Goal: Information Seeking & Learning: Learn about a topic

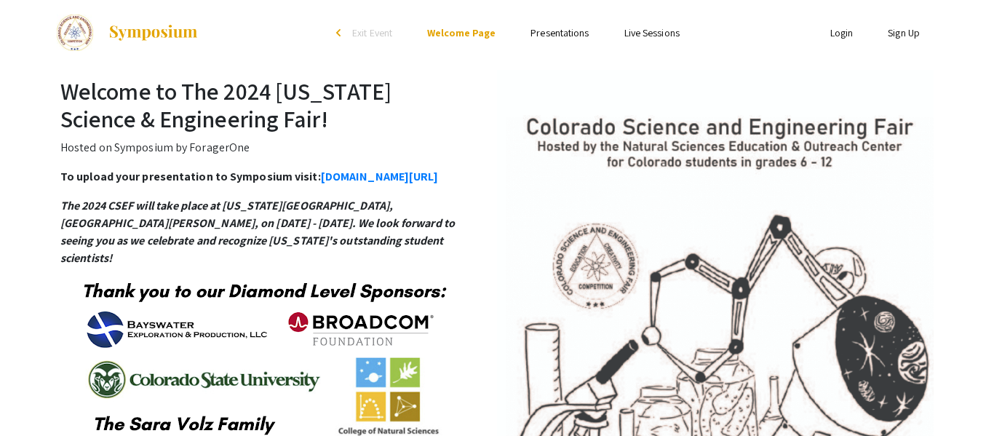
click at [556, 35] on link "Presentations" at bounding box center [560, 32] width 58 height 13
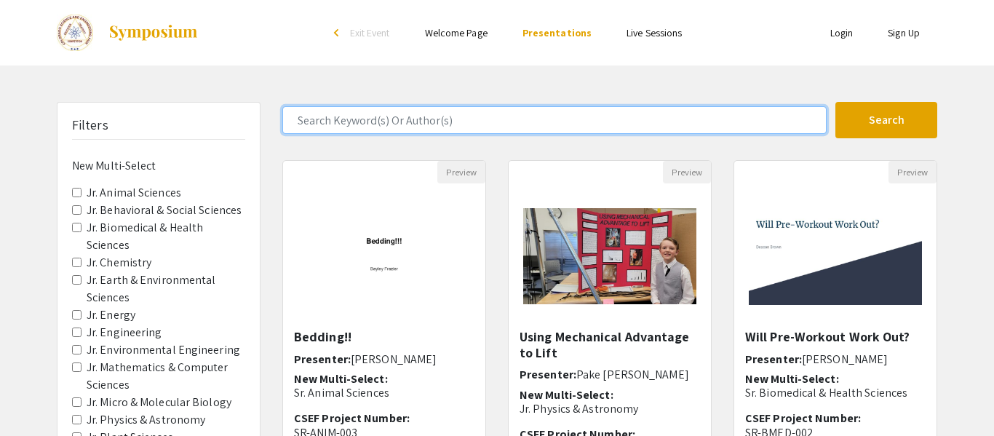
click at [507, 122] on input "Search Keyword(s) Or Author(s)" at bounding box center [554, 120] width 544 height 28
type input "b"
click at [836, 102] on button "Search" at bounding box center [887, 120] width 102 height 36
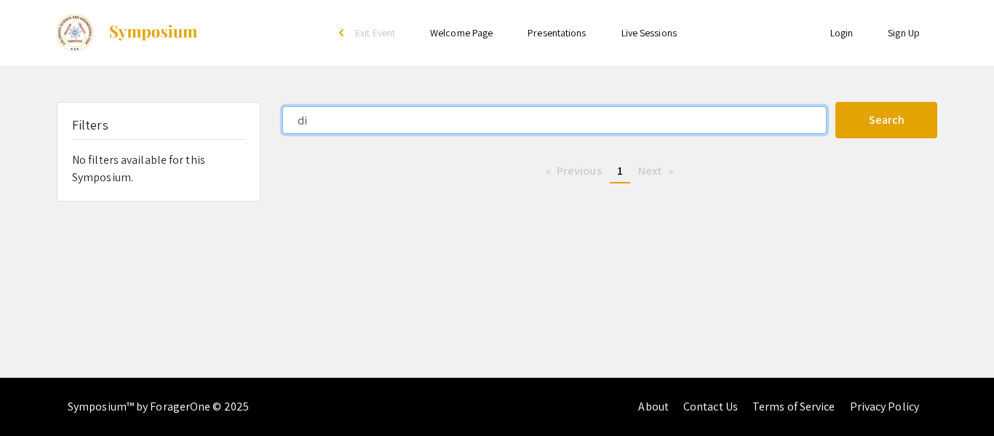
type input "d"
click at [836, 102] on button "Search" at bounding box center [887, 120] width 102 height 36
type input "luminescence"
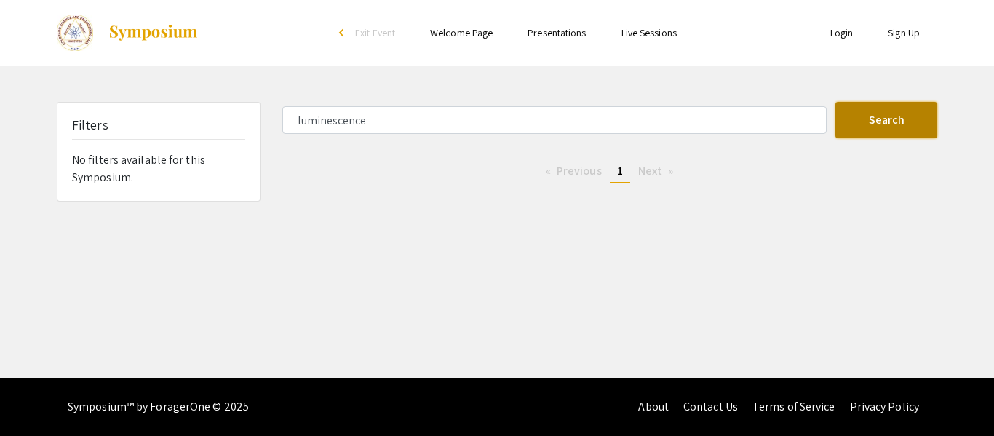
click at [895, 111] on button "Search" at bounding box center [887, 120] width 102 height 36
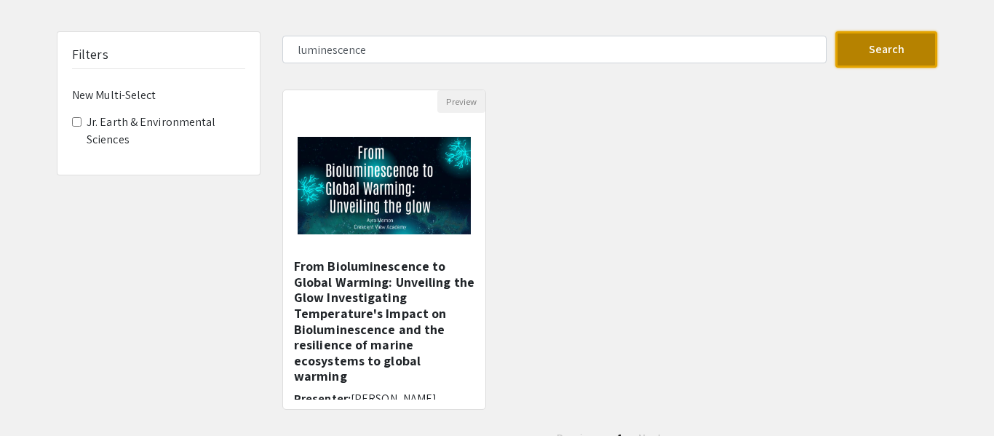
scroll to position [72, 0]
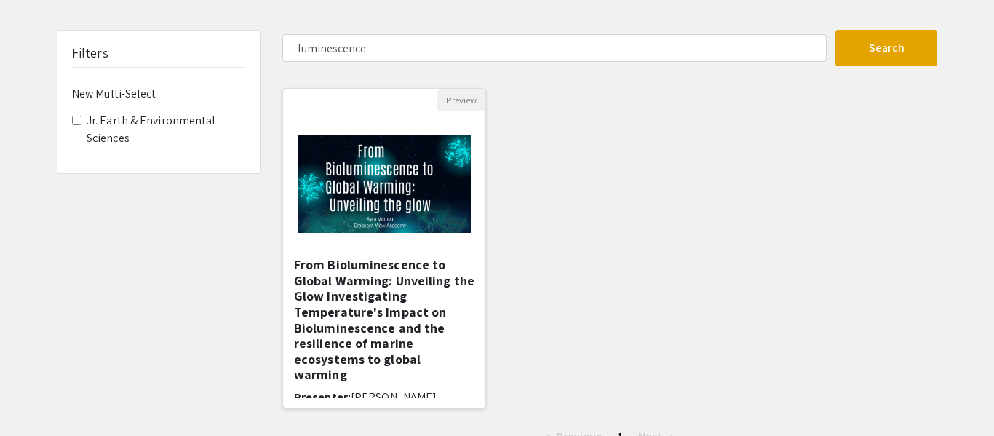
click at [427, 223] on img "Open Presentation <p> From Bioluminescence to Global Warming:</p><p> Unveiling …" at bounding box center [384, 184] width 202 height 127
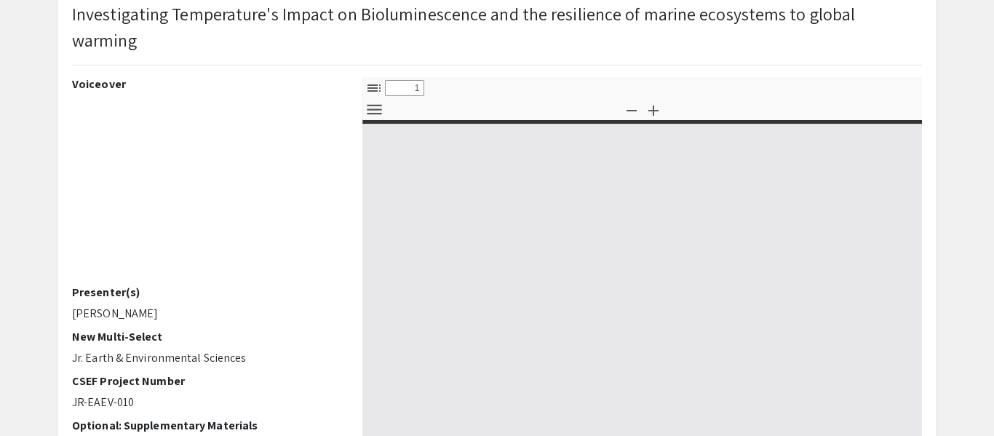
scroll to position [221, 0]
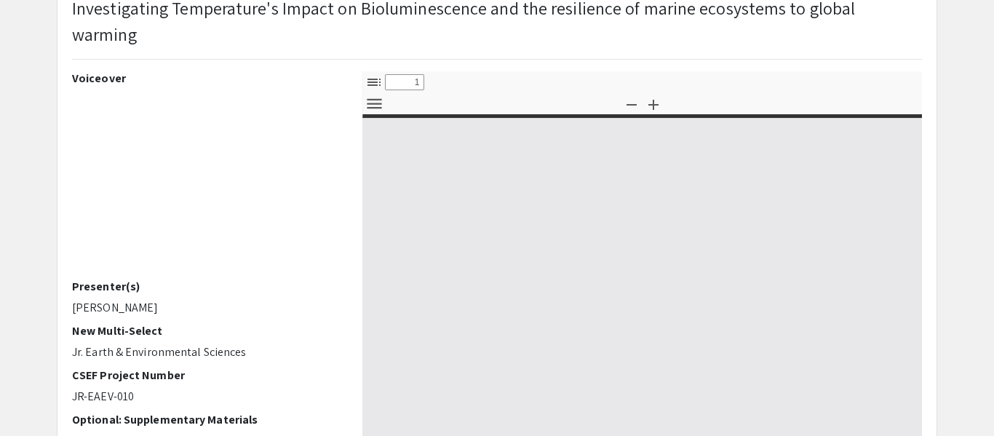
select select "custom"
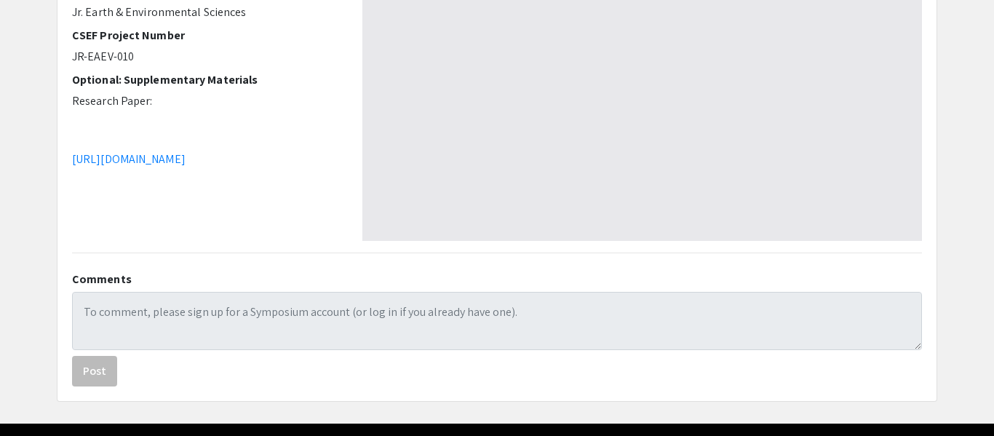
type input "0"
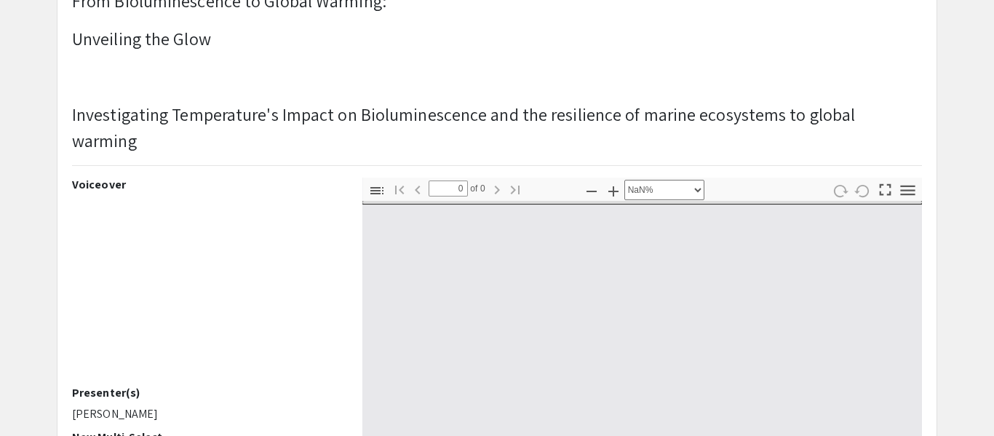
scroll to position [121, 0]
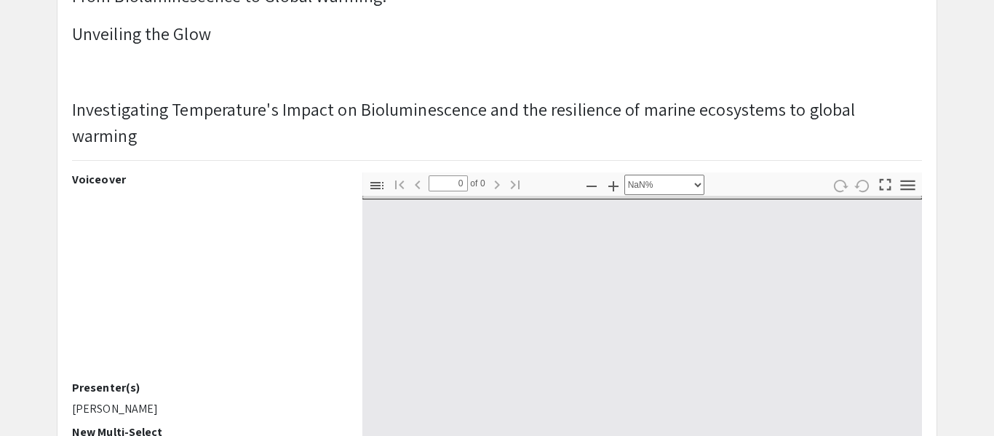
select select "auto"
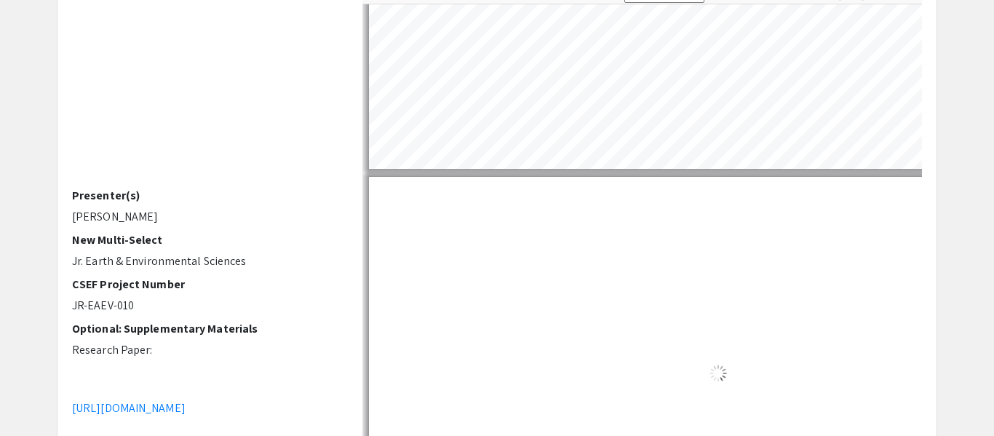
scroll to position [222, 0]
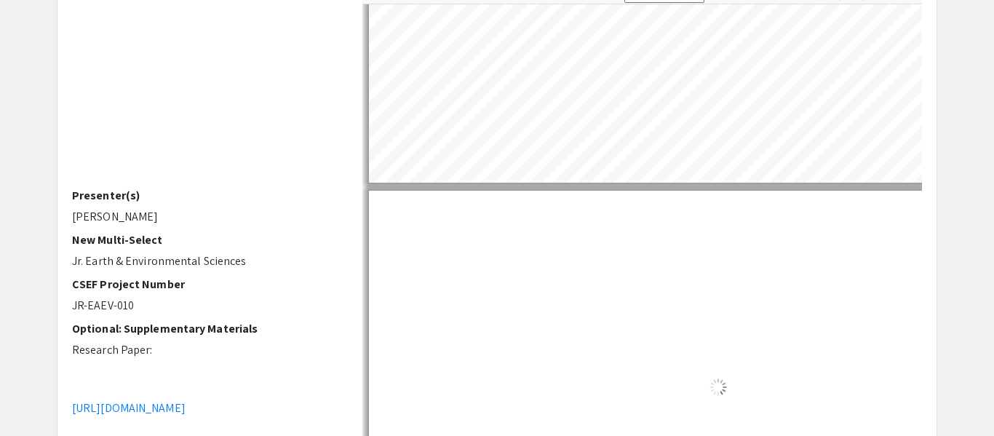
type input "1"
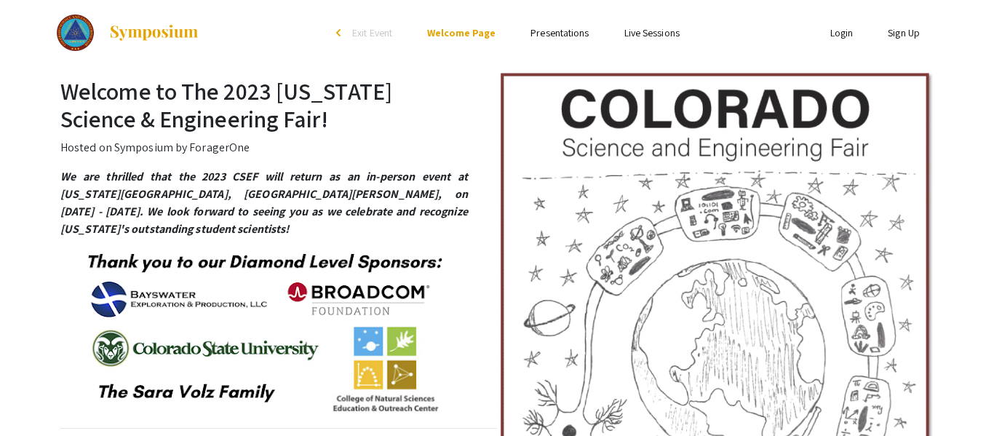
click at [566, 32] on link "Presentations" at bounding box center [560, 32] width 58 height 13
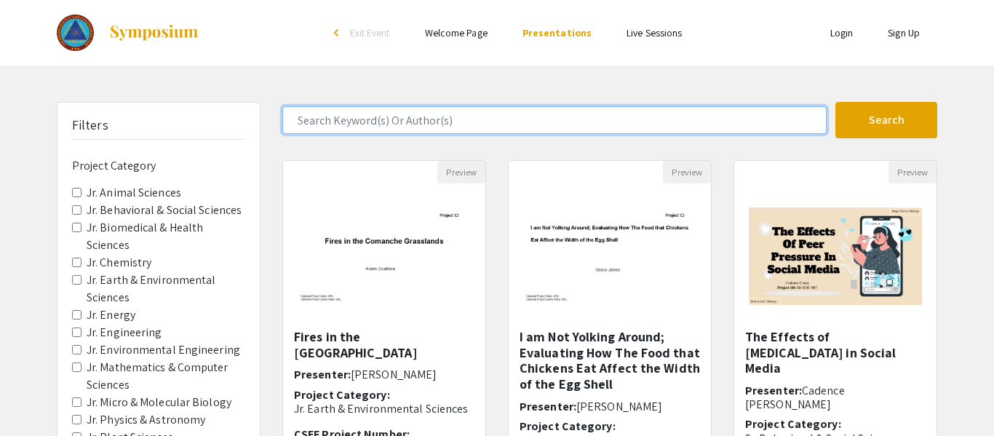
click at [550, 124] on input "Search Keyword(s) Or Author(s)" at bounding box center [554, 120] width 544 height 28
type input "biolum"
click at [836, 102] on button "Search" at bounding box center [887, 120] width 102 height 36
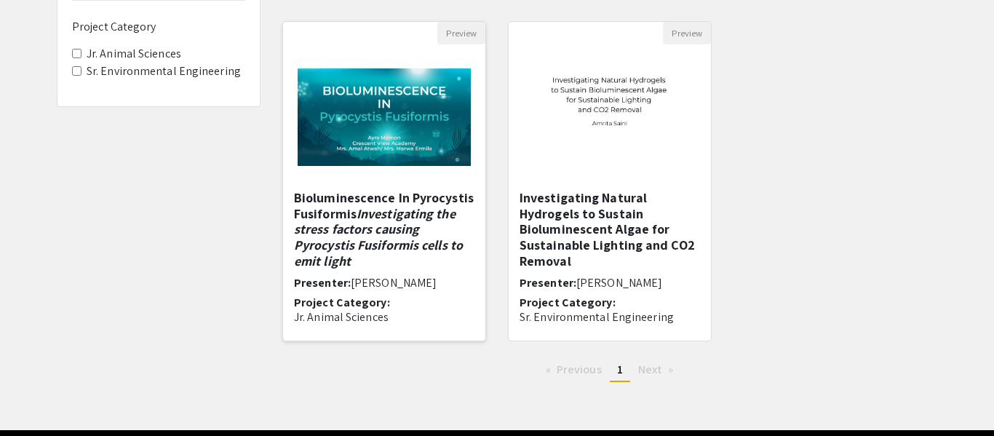
scroll to position [0, 174]
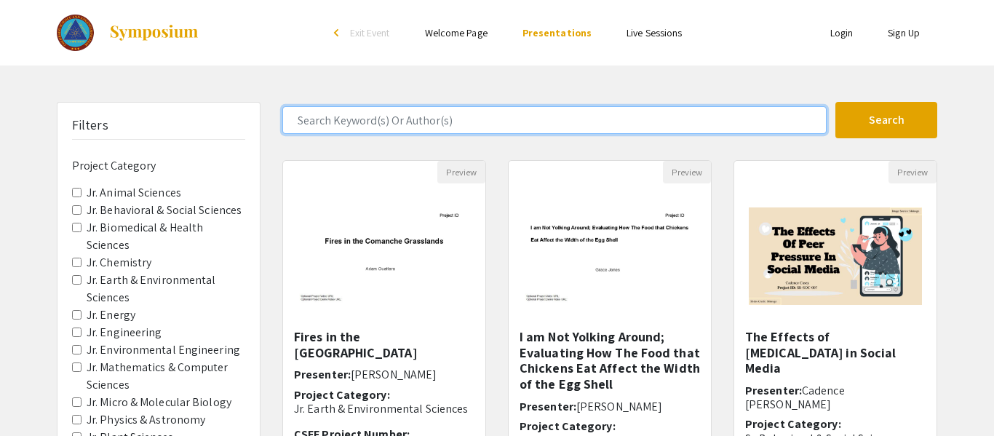
type input "biolum"
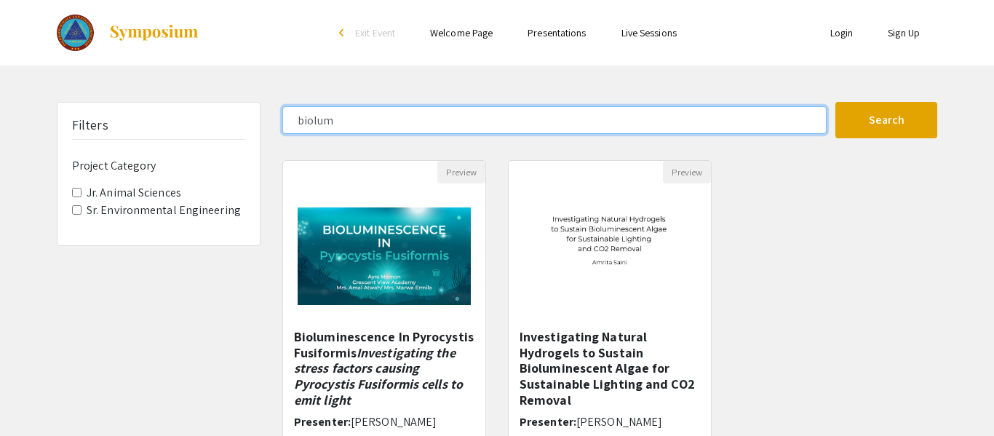
scroll to position [139, 0]
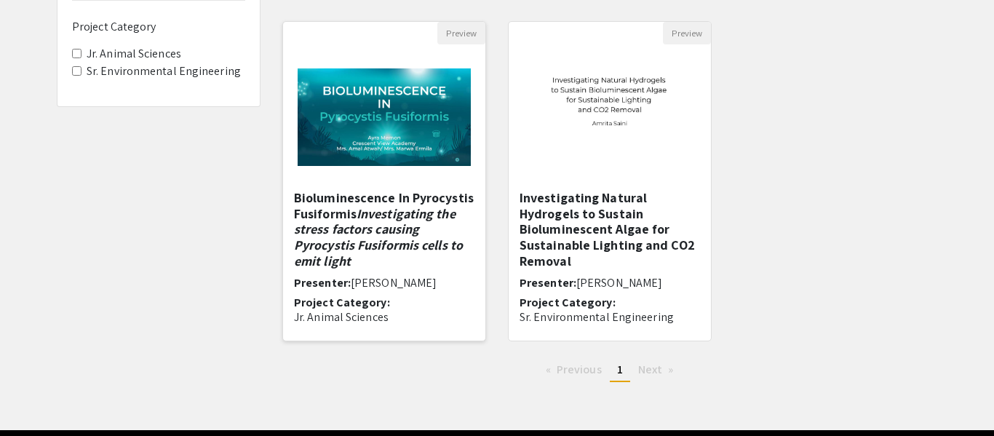
click at [368, 139] on img at bounding box center [384, 117] width 202 height 127
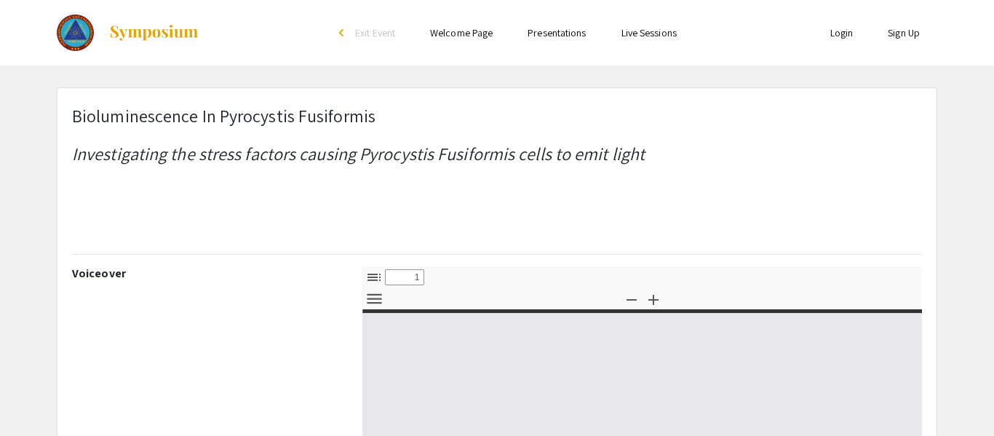
select select "custom"
type input "0"
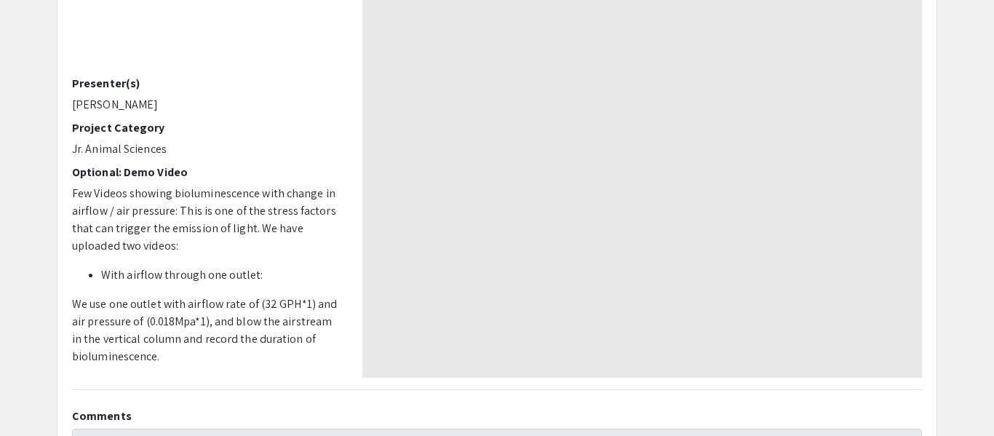
scroll to position [392, 0]
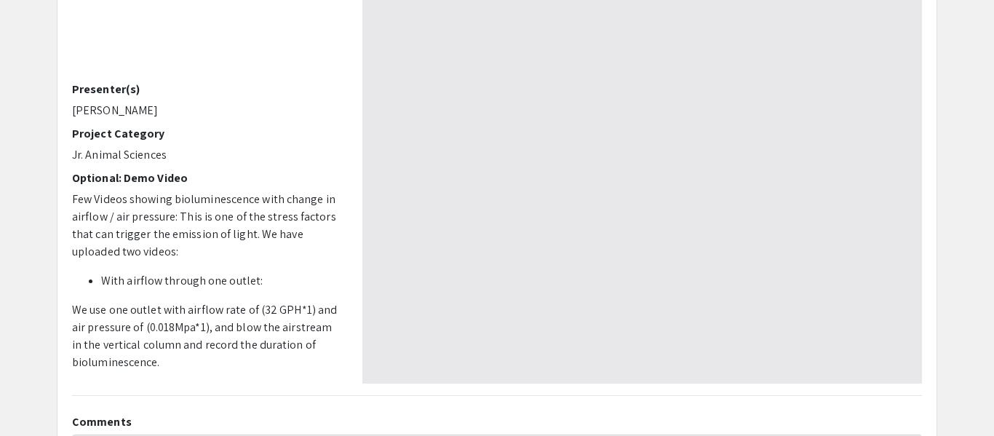
select select "auto"
type input "1"
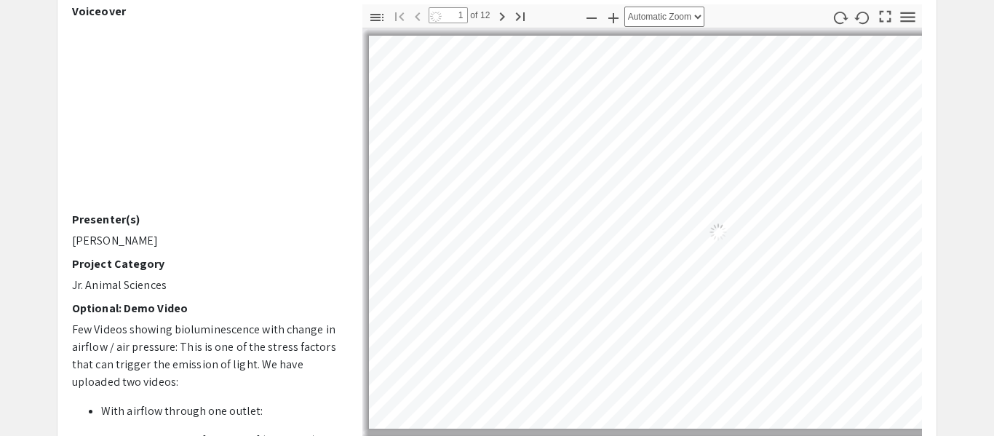
scroll to position [269, 0]
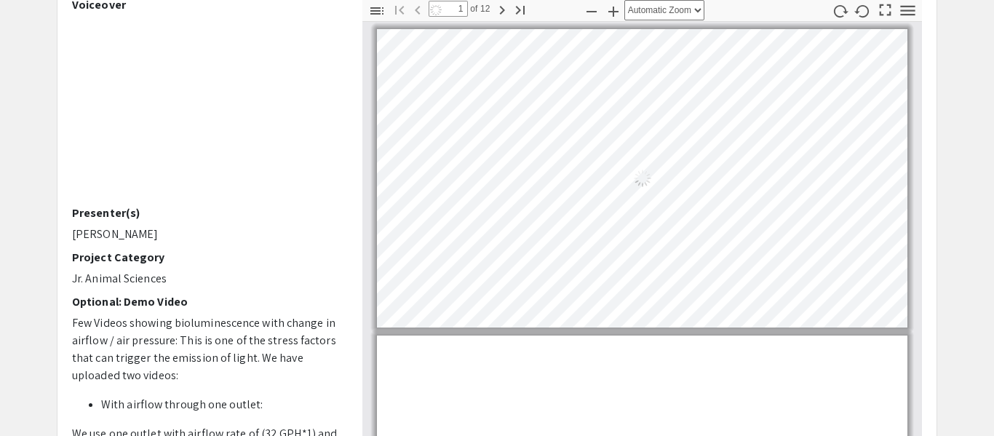
select select "auto"
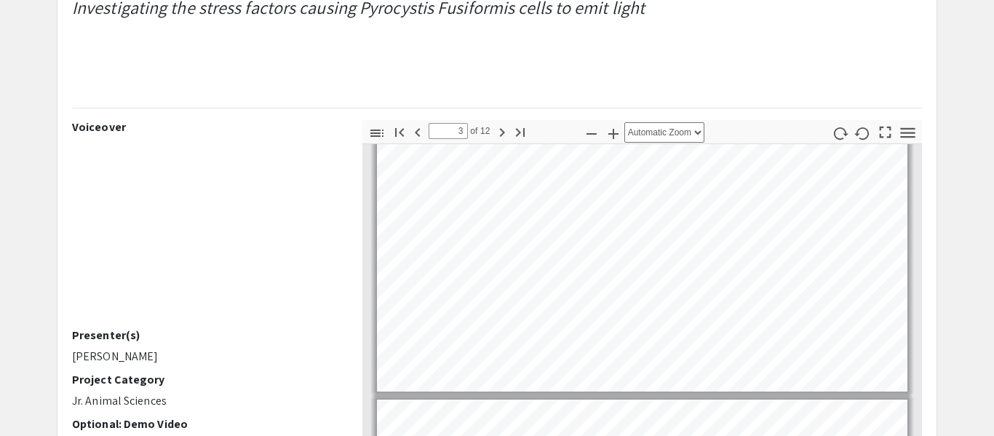
scroll to position [675, 0]
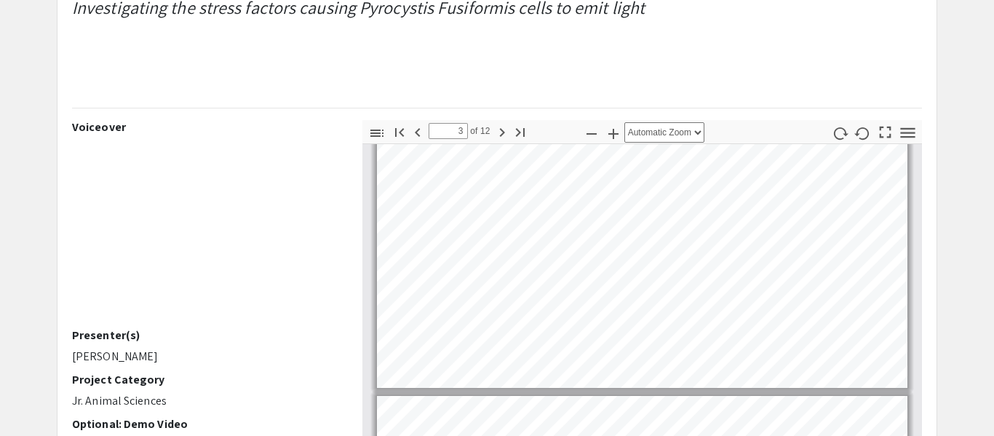
type input "4"
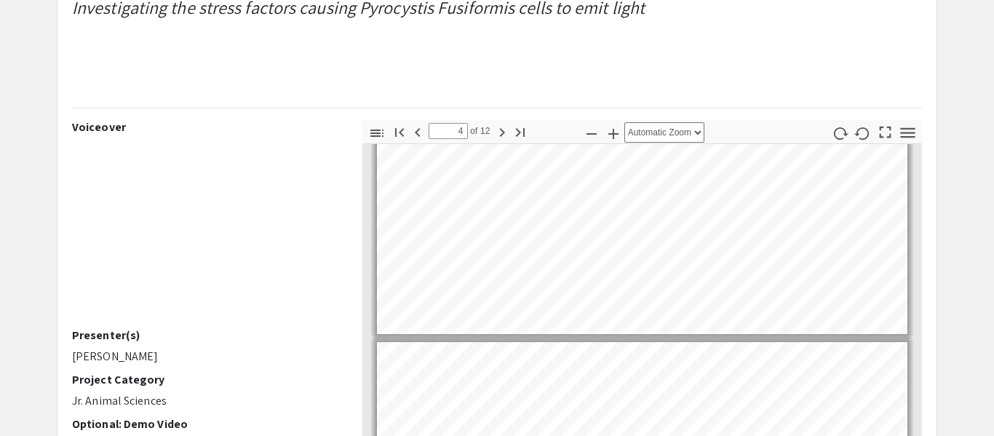
scroll to position [724, 0]
